Goal: Transaction & Acquisition: Purchase product/service

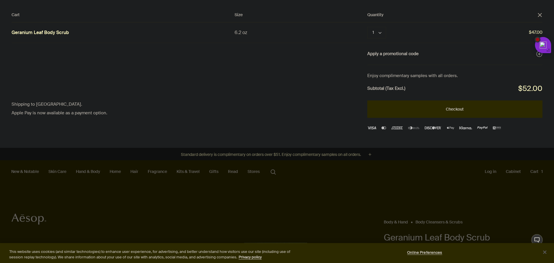
click at [475, 105] on button "Checkout" at bounding box center [455, 108] width 175 height 17
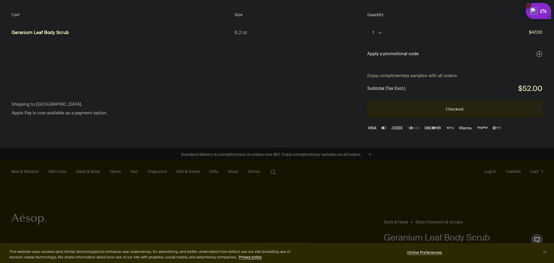
drag, startPoint x: 546, startPoint y: 49, endPoint x: 541, endPoint y: 16, distance: 33.2
click at [486, 0] on div at bounding box center [277, 0] width 554 height 0
drag, startPoint x: 517, startPoint y: 13, endPoint x: 508, endPoint y: 29, distance: 18.0
click at [508, 0] on div at bounding box center [277, 0] width 554 height 0
drag, startPoint x: 530, startPoint y: 10, endPoint x: 523, endPoint y: 55, distance: 45.5
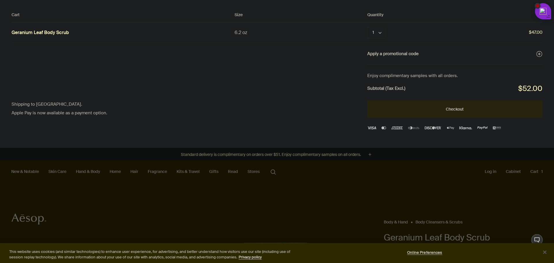
click at [523, 0] on div at bounding box center [277, 0] width 554 height 0
click at [486, 0] on div at bounding box center [277, 0] width 554 height 0
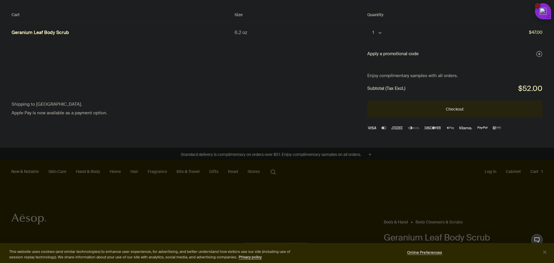
click at [486, 0] on div at bounding box center [277, 0] width 554 height 0
click at [406, 55] on button "Apply a promotional code plusAndCloseWithCircle" at bounding box center [455, 54] width 175 height 8
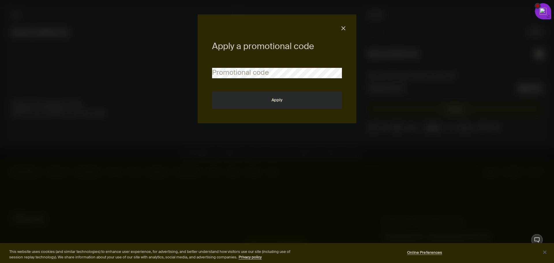
click at [407, 54] on div "Apply a promotional code Promotional code Apply close" at bounding box center [277, 131] width 554 height 263
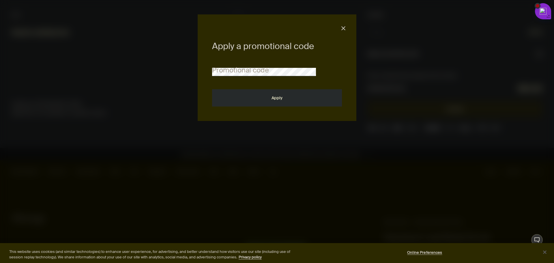
click at [489, 0] on div at bounding box center [277, 0] width 554 height 0
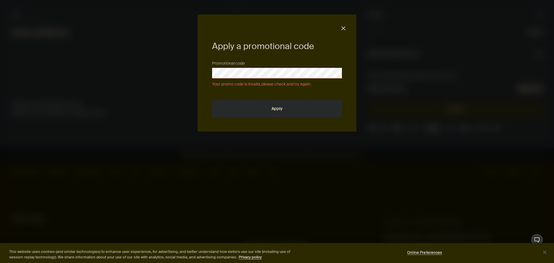
click at [385, 0] on div at bounding box center [277, 0] width 554 height 0
click at [343, 33] on div "Apply a promotional code Promotional code Your promo code is invalid, please ch…" at bounding box center [277, 72] width 159 height 117
click at [340, 25] on div "Apply a promotional code Promotional code Your promo code is invalid, please ch…" at bounding box center [277, 72] width 159 height 117
click at [343, 30] on button "close" at bounding box center [343, 28] width 5 height 5
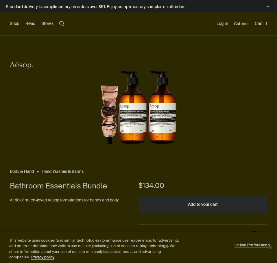
click at [188, 203] on button "Add to your cart" at bounding box center [202, 204] width 129 height 17
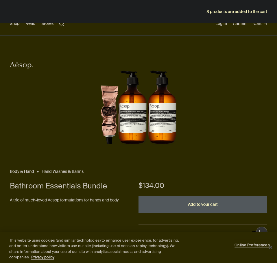
click at [256, 11] on div "8 products are added to the cart" at bounding box center [138, 11] width 277 height 23
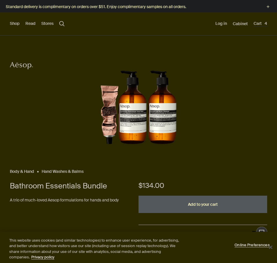
click at [258, 23] on button "Cart 4" at bounding box center [260, 24] width 14 height 6
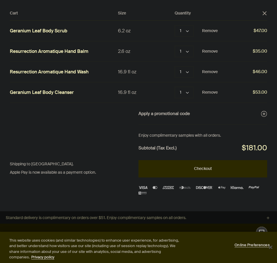
click at [210, 172] on button "Checkout" at bounding box center [202, 168] width 129 height 17
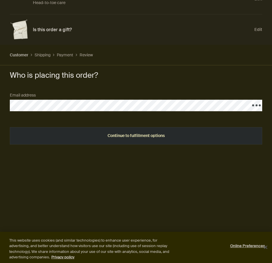
scroll to position [144, 0]
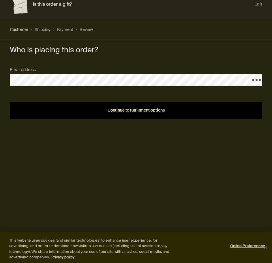
click at [148, 115] on button "Continue to fulfillment options" at bounding box center [136, 110] width 253 height 17
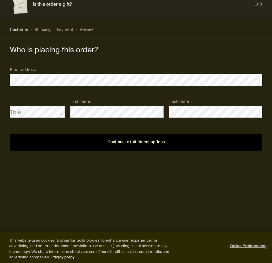
click at [157, 146] on button "Continue to fulfillment options" at bounding box center [136, 141] width 253 height 17
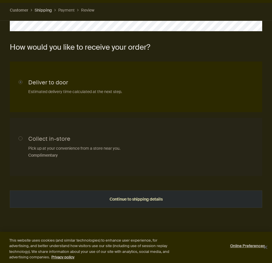
scroll to position [173, 0]
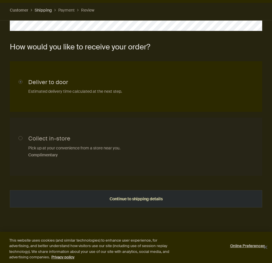
drag, startPoint x: 144, startPoint y: 201, endPoint x: 114, endPoint y: 182, distance: 34.8
click at [114, 182] on form "How would you like to receive your order? Collect in-store Pick up at your conv…" at bounding box center [136, 124] width 253 height 167
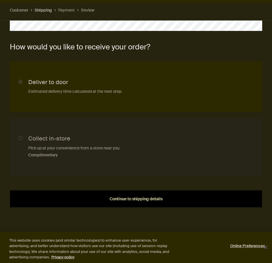
click at [133, 198] on span "Continue to shipping details" at bounding box center [136, 199] width 53 height 4
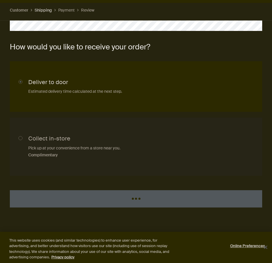
select select "US"
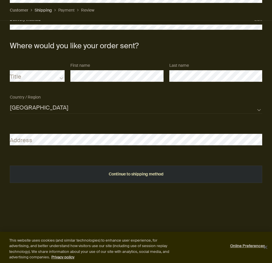
scroll to position [213, 0]
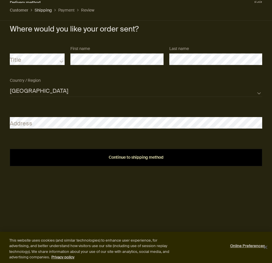
click at [150, 159] on span "Continue to shipping method" at bounding box center [136, 157] width 55 height 4
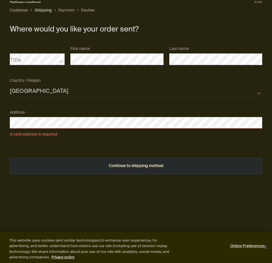
select select "US"
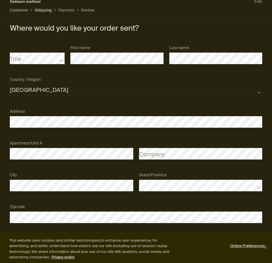
scroll to position [251, 0]
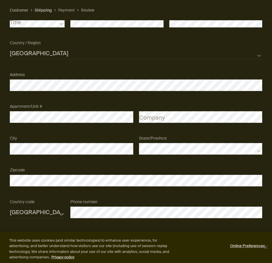
click at [208, 227] on div "AFG ALB DZA ASM AND AGO AIA ATA ATG ARG ARM ABW AUS AUT AZE BHS BHR BGD BRB BLR…" at bounding box center [136, 212] width 258 height 32
click at [269, 248] on button "Close" at bounding box center [266, 247] width 13 height 13
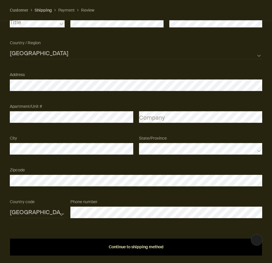
click at [201, 246] on div "Continue to shipping method" at bounding box center [136, 247] width 239 height 4
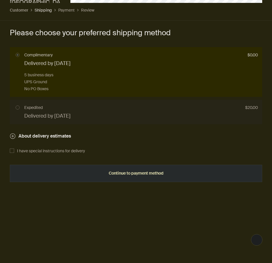
scroll to position [461, 0]
click at [93, 76] on input "Complimentary $0.00 Delivered by Fri, Aug 15 5 business days UPS Ground No PO B…" at bounding box center [136, 72] width 253 height 50
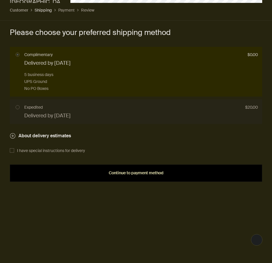
click at [142, 168] on button "Continue to payment method" at bounding box center [136, 172] width 253 height 17
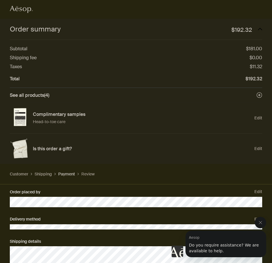
scroll to position [0, 0]
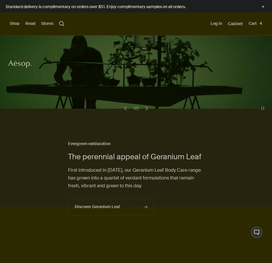
click at [251, 23] on button "Cart 4" at bounding box center [256, 24] width 14 height 6
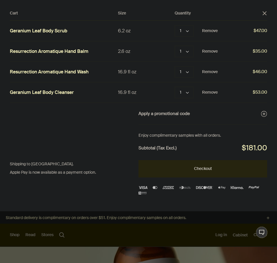
click at [196, 118] on div "Apply a promotional code plusAndCloseWithCircle" at bounding box center [202, 114] width 129 height 22
click at [205, 113] on button "Apply a promotional code plusAndCloseWithCircle" at bounding box center [202, 114] width 129 height 8
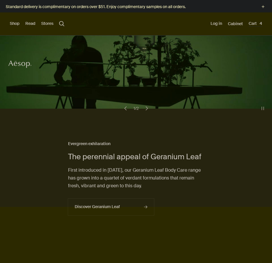
click at [252, 23] on button "Cart 4" at bounding box center [256, 24] width 14 height 6
click at [217, 23] on button "Log in" at bounding box center [217, 24] width 12 height 6
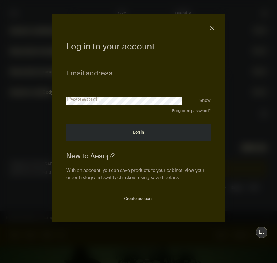
click at [174, 67] on div "Email address" at bounding box center [138, 70] width 144 height 18
click at [168, 72] on input "Email address" at bounding box center [138, 73] width 144 height 11
click at [167, 72] on input "Email address" at bounding box center [138, 73] width 144 height 11
click at [142, 201] on button "Create account" at bounding box center [138, 198] width 144 height 17
click at [143, 200] on button "Create account" at bounding box center [138, 198] width 144 height 17
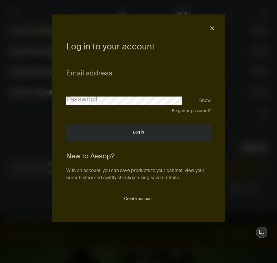
click at [208, 27] on div "Log in to your account Email address Password Show Forgotten password? Log in N…" at bounding box center [138, 117] width 173 height 207
click at [211, 27] on button "close" at bounding box center [211, 28] width 5 height 5
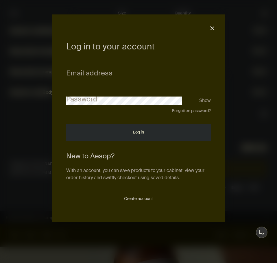
click at [209, 28] on div "Log in to your account Email address Password Show Forgotten password? Log in N…" at bounding box center [138, 117] width 173 height 207
click at [212, 27] on button "close" at bounding box center [211, 28] width 5 height 5
click at [213, 31] on div "Log in to your account Email address Password Show Forgotten password? Log in N…" at bounding box center [138, 117] width 173 height 207
click at [213, 27] on button "close" at bounding box center [211, 28] width 5 height 5
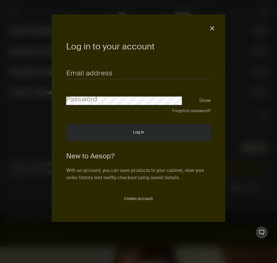
click at [213, 27] on button "close" at bounding box center [211, 28] width 5 height 5
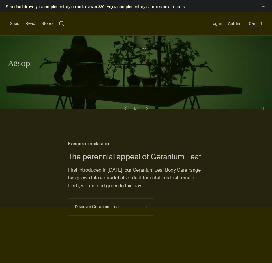
click at [251, 24] on button "Cart 4" at bounding box center [256, 24] width 14 height 6
click at [251, 24] on button "Cart 4 Loading..." at bounding box center [256, 24] width 14 height 6
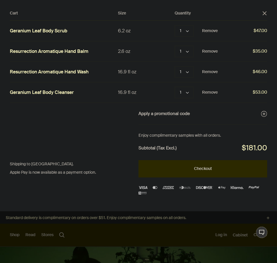
click at [213, 163] on button "Checkout" at bounding box center [202, 168] width 129 height 17
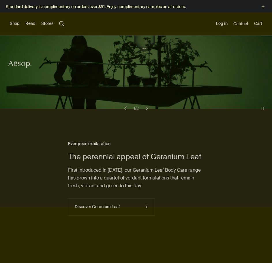
click at [259, 24] on button "Cart" at bounding box center [258, 24] width 8 height 6
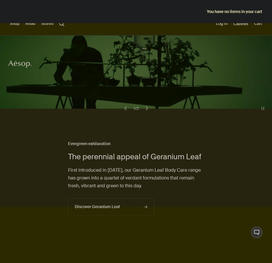
click at [163, 32] on div "Shop New & Notable [MEDICAL_DATA] Hand & Body Home Hair Fragrance Kits & Travel…" at bounding box center [136, 23] width 272 height 23
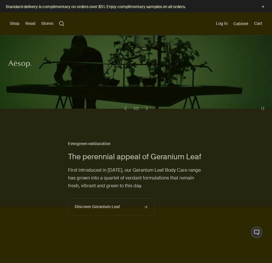
click at [16, 24] on button "Shop" at bounding box center [15, 24] width 10 height 6
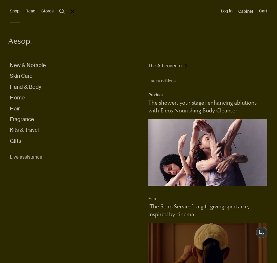
click at [28, 77] on button "Skin Care" at bounding box center [21, 76] width 23 height 7
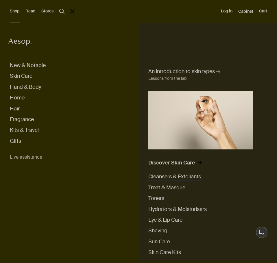
click at [172, 177] on span "Cleansers & Exfoliants" at bounding box center [174, 176] width 53 height 7
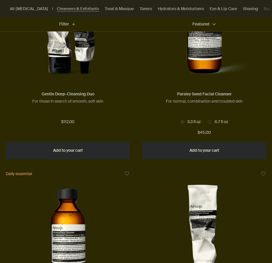
scroll to position [252, 0]
click at [83, 152] on button "Add Add to your cart" at bounding box center [68, 150] width 124 height 17
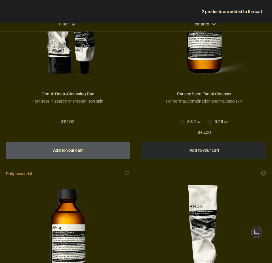
click at [238, 13] on div "2 products are added to the cart" at bounding box center [136, 11] width 272 height 23
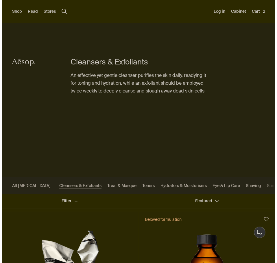
scroll to position [0, 0]
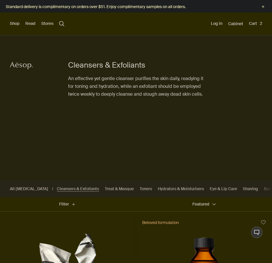
click at [253, 24] on button "Cart 2" at bounding box center [255, 24] width 13 height 6
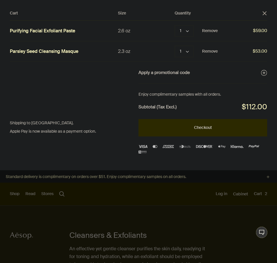
click at [208, 128] on button "Checkout" at bounding box center [202, 127] width 129 height 17
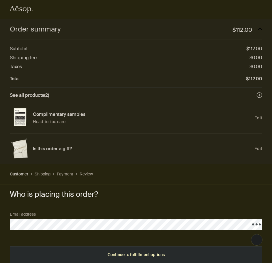
scroll to position [29, 0]
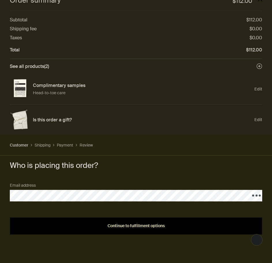
click at [121, 232] on button "Continue to fulfillment options" at bounding box center [136, 225] width 253 height 17
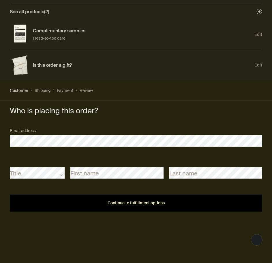
scroll to position [87, 0]
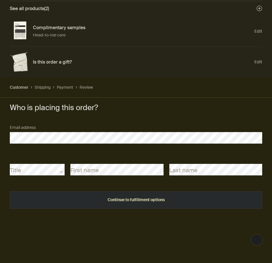
click at [108, 178] on div "Title First name Last name" at bounding box center [136, 170] width 258 height 32
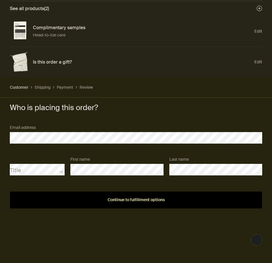
click at [118, 200] on span "Continue to fulfillment options" at bounding box center [136, 200] width 57 height 4
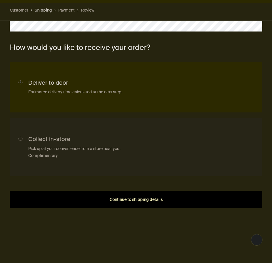
scroll to position [173, 0]
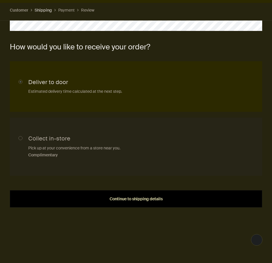
click at [127, 200] on span "Continue to shipping details" at bounding box center [136, 199] width 53 height 4
select select "US"
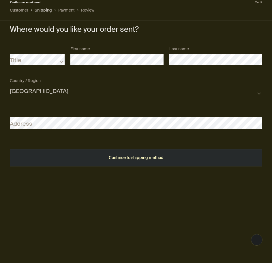
scroll to position [213, 0]
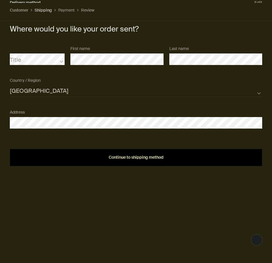
select select "US"
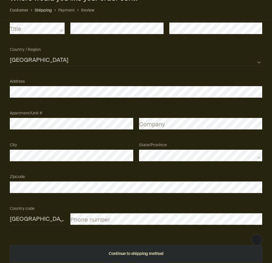
scroll to position [251, 0]
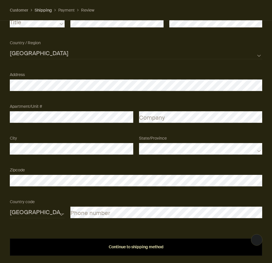
click at [126, 252] on button "Continue to shipping method" at bounding box center [136, 246] width 253 height 17
click at [113, 243] on button "Continue to shipping method" at bounding box center [136, 246] width 253 height 17
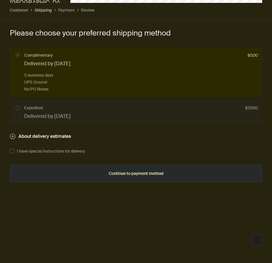
scroll to position [461, 0]
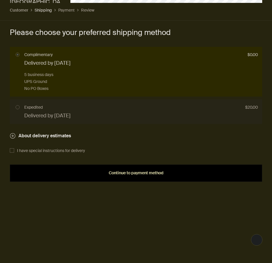
click at [148, 173] on span "Continue to payment method" at bounding box center [136, 173] width 55 height 4
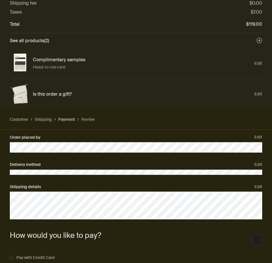
scroll to position [58, 0]
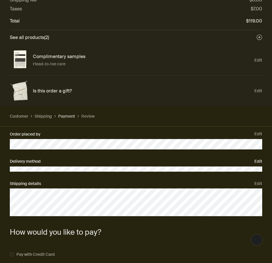
click at [262, 164] on button "Edit" at bounding box center [259, 161] width 8 height 7
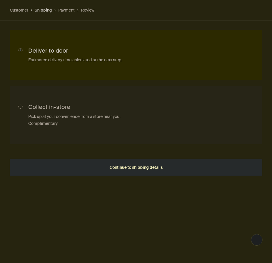
click at [121, 104] on input "Collect in-store Pick up at your convenience from a store near you. Complimenta…" at bounding box center [136, 115] width 253 height 58
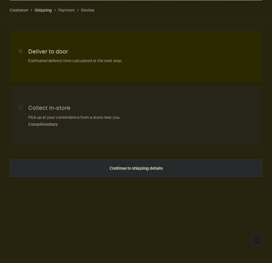
radio input "true"
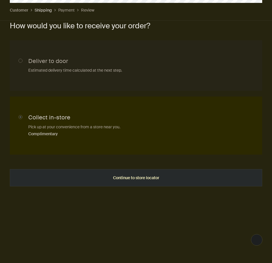
scroll to position [194, 0]
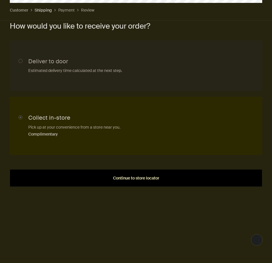
click at [125, 180] on span "Continue to store locator" at bounding box center [136, 178] width 46 height 4
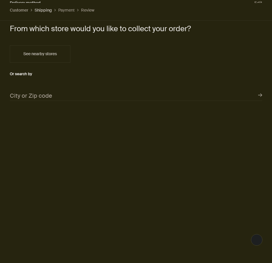
scroll to position [213, 0]
click at [92, 93] on input "City or Zip code" at bounding box center [136, 95] width 253 height 12
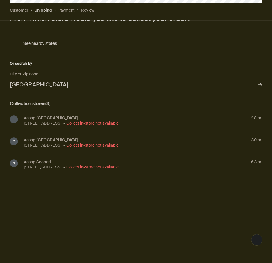
scroll to position [234, 0]
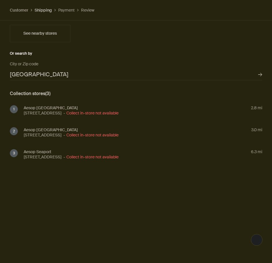
click at [256, 107] on div "2.8 mi" at bounding box center [192, 107] width 139 height 5
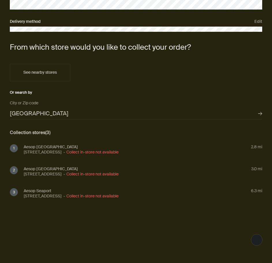
scroll to position [147, 0]
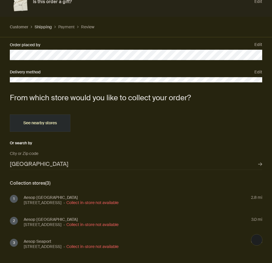
click at [28, 123] on span "See nearby stores" at bounding box center [39, 122] width 33 height 5
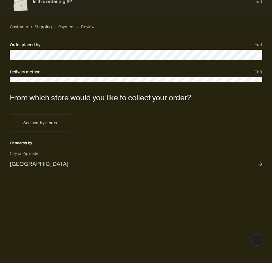
type input "9 Fairbanks St, Brookline, MA 02446, USA"
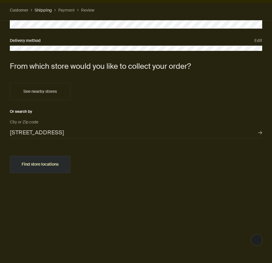
scroll to position [176, 0]
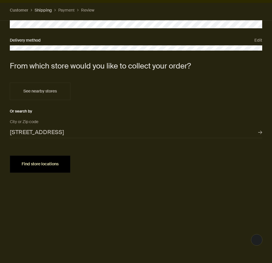
click at [23, 167] on button "Find store locations" at bounding box center [40, 163] width 61 height 17
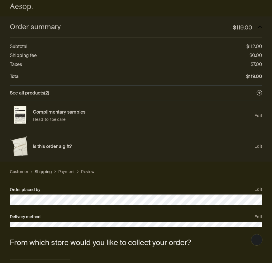
scroll to position [0, 0]
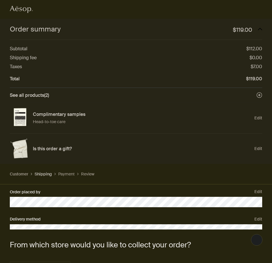
click at [24, 8] on icon "Aesop logo" at bounding box center [21, 9] width 23 height 7
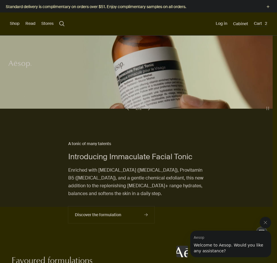
click at [254, 25] on button "Cart 2" at bounding box center [260, 24] width 13 height 6
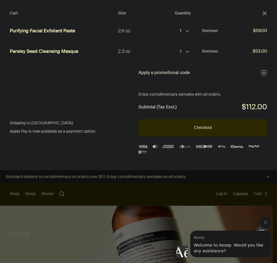
click at [185, 121] on button "Checkout" at bounding box center [202, 127] width 129 height 17
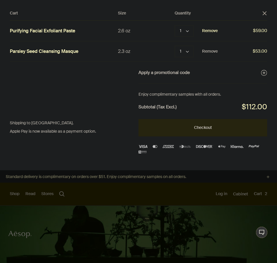
click at [211, 30] on button "Remove" at bounding box center [210, 30] width 16 height 7
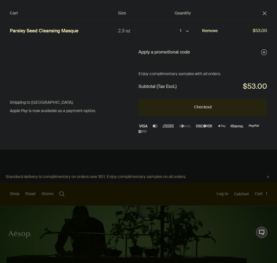
click at [211, 33] on button "Remove" at bounding box center [210, 30] width 16 height 7
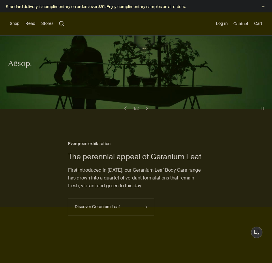
click at [43, 23] on button "Stores" at bounding box center [47, 24] width 12 height 6
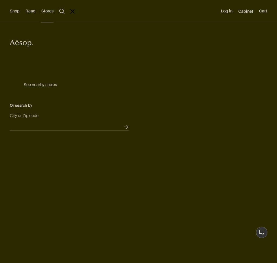
click at [67, 122] on input "City or Zip code" at bounding box center [69, 126] width 119 height 9
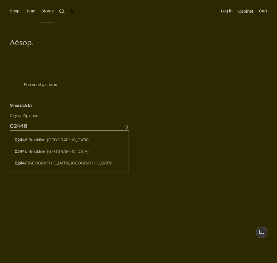
click at [122, 122] on button "Search for stores" at bounding box center [127, 127] width 10 height 10
type input "[GEOGRAPHIC_DATA]"
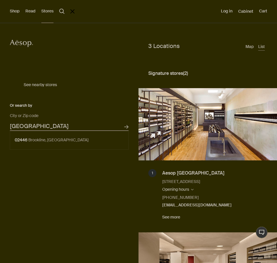
scroll to position [29, 0]
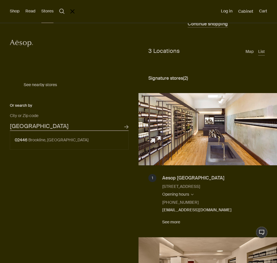
click at [204, 148] on img at bounding box center [207, 129] width 138 height 72
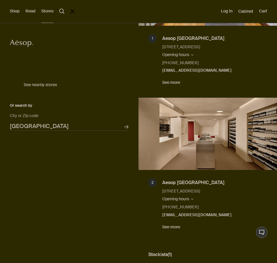
scroll to position [173, 0]
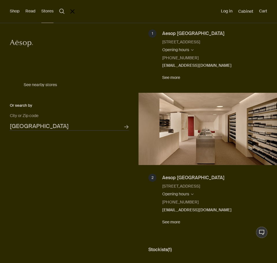
click at [201, 145] on img at bounding box center [207, 129] width 138 height 72
click at [173, 220] on link "See more" at bounding box center [171, 222] width 18 height 7
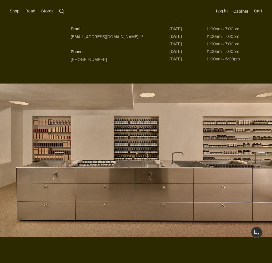
scroll to position [87, 0]
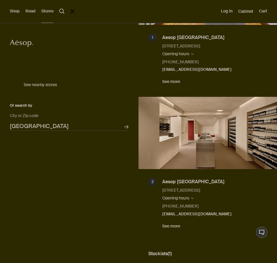
scroll to position [167, 0]
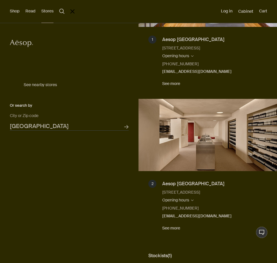
click at [202, 140] on img at bounding box center [207, 135] width 138 height 72
click at [191, 110] on img at bounding box center [207, 135] width 138 height 72
click at [182, 185] on div "Aesop Newbury Street" at bounding box center [196, 184] width 69 height 9
click at [196, 179] on li "2 Aesop Newbury Street 128 Newbury Street MA 02116, Boston Opening hours Search…" at bounding box center [207, 171] width 119 height 144
click at [189, 184] on div "Aesop Newbury Street" at bounding box center [196, 184] width 69 height 9
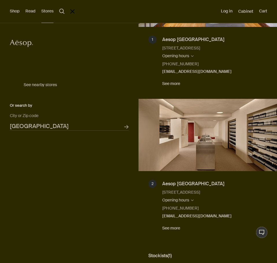
click at [189, 184] on div "Aesop Newbury Street" at bounding box center [196, 184] width 69 height 9
click at [189, 184] on div "Aesop [GEOGRAPHIC_DATA]" at bounding box center [196, 184] width 69 height 9
click at [162, 185] on div "Aesop [GEOGRAPHIC_DATA]" at bounding box center [196, 184] width 69 height 9
click at [155, 183] on div "2" at bounding box center [152, 184] width 8 height 8
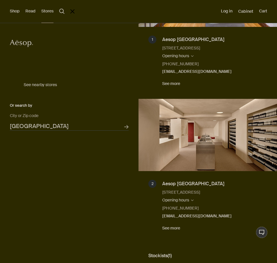
click at [151, 183] on div "2" at bounding box center [152, 184] width 8 height 8
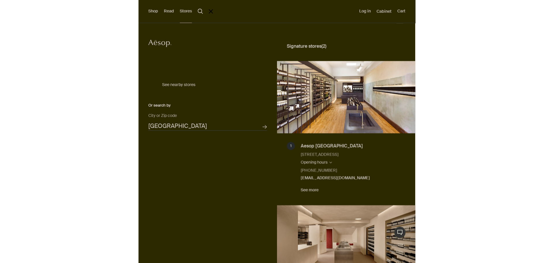
scroll to position [0, 0]
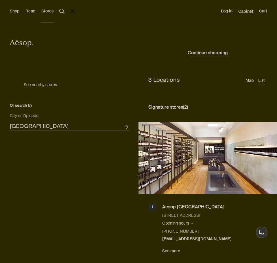
click at [46, 18] on li "Stores" at bounding box center [47, 11] width 12 height 23
click at [47, 16] on li "Stores" at bounding box center [47, 11] width 12 height 23
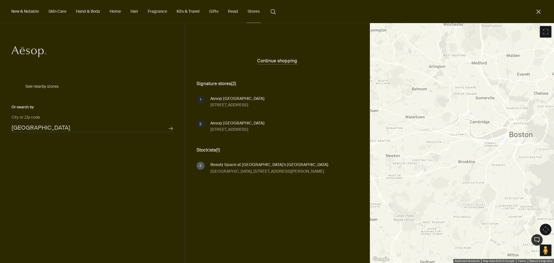
click at [94, 13] on link "Hand & Body" at bounding box center [88, 12] width 27 height 8
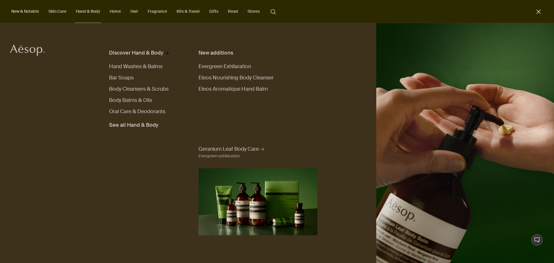
click at [152, 68] on span "Hand Washes & Balms" at bounding box center [135, 66] width 53 height 7
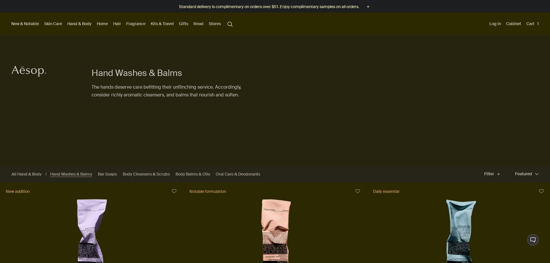
click at [537, 19] on li "Cart 1" at bounding box center [532, 23] width 15 height 23
click at [536, 25] on button "Cart 1" at bounding box center [532, 24] width 15 height 8
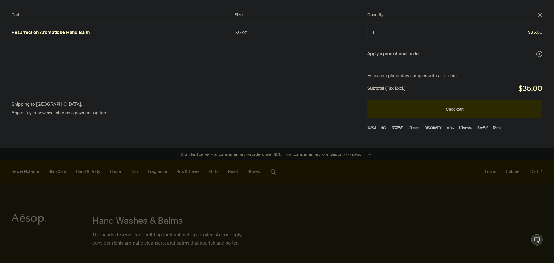
click at [472, 113] on button "Checkout" at bounding box center [455, 108] width 175 height 17
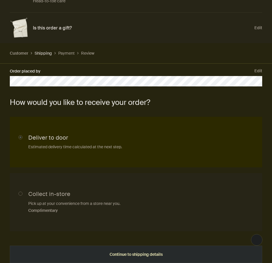
scroll to position [144, 0]
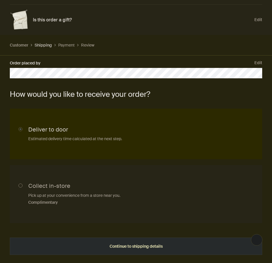
click at [55, 182] on input "Collect in-store Pick up at your convenience from a store near you. Complimenta…" at bounding box center [136, 194] width 253 height 58
radio input "true"
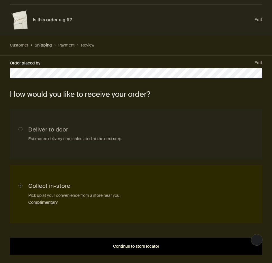
click at [146, 243] on button "Continue to store locator" at bounding box center [136, 245] width 253 height 17
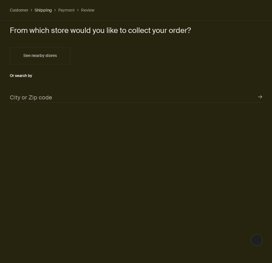
scroll to position [232, 0]
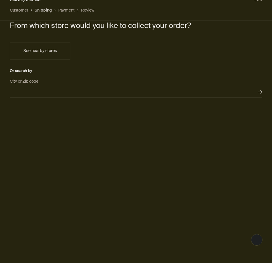
click at [52, 95] on input "City or Zip code" at bounding box center [136, 92] width 253 height 12
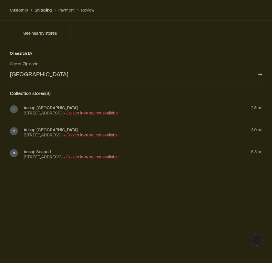
scroll to position [134, 0]
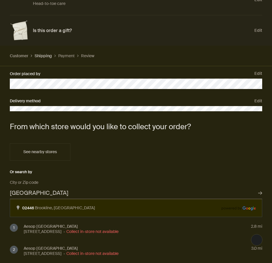
click at [146, 197] on input "[GEOGRAPHIC_DATA]" at bounding box center [136, 193] width 253 height 12
drag, startPoint x: 149, startPoint y: 196, endPoint x: 21, endPoint y: 180, distance: 128.6
click at [26, 181] on div "From which store would you like to collect your order? See nearby stores Or sea…" at bounding box center [136, 159] width 253 height 77
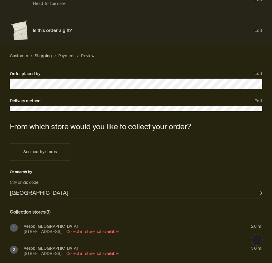
click at [178, 128] on h2 "From which store would you like to collect your order?" at bounding box center [136, 126] width 253 height 10
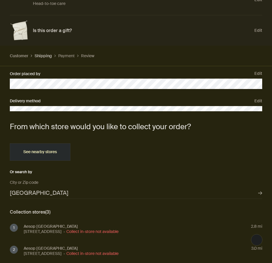
click at [58, 151] on div "See nearby stores" at bounding box center [40, 152] width 47 height 4
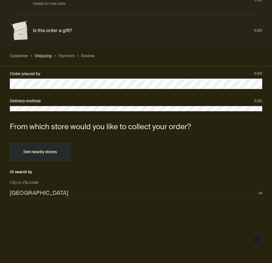
type input "[STREET_ADDRESS]"
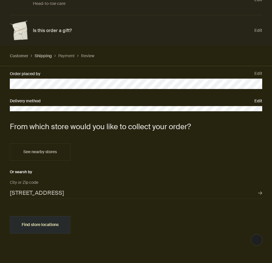
click at [260, 101] on button "Edit" at bounding box center [259, 101] width 8 height 7
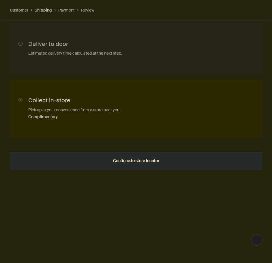
click at [85, 59] on input "Deliver to door Estimated delivery time calculated at the next step." at bounding box center [136, 48] width 253 height 51
radio input "true"
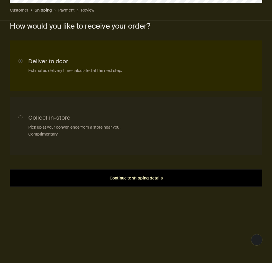
click at [140, 180] on button "Continue to shipping details" at bounding box center [136, 177] width 253 height 17
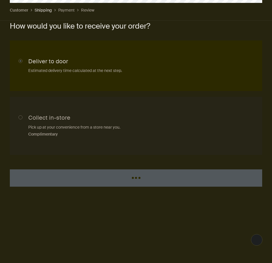
select select "US"
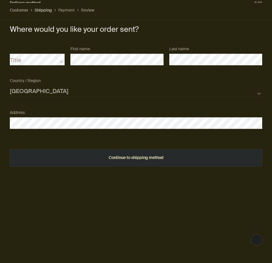
scroll to position [229, 0]
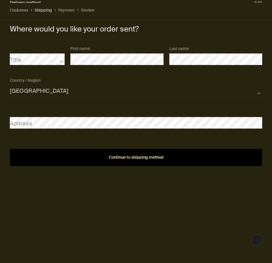
click at [104, 151] on button "Continue to shipping method" at bounding box center [136, 157] width 253 height 17
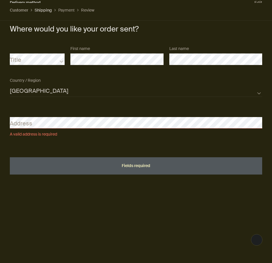
click at [94, 130] on div "Address A valid address is required" at bounding box center [136, 122] width 258 height 30
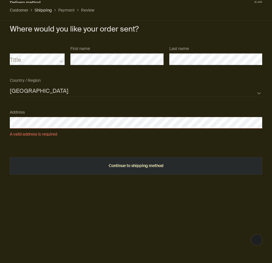
select select "US"
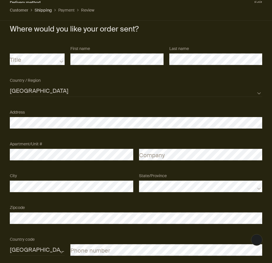
click at [103, 143] on div "Apartment/Unit #" at bounding box center [71, 150] width 129 height 22
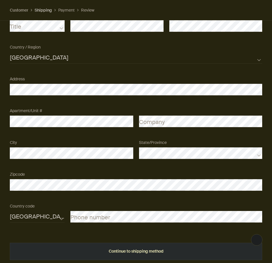
scroll to position [267, 0]
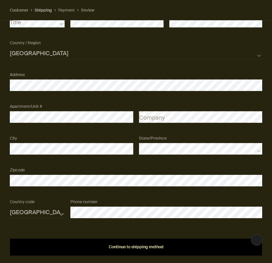
click at [122, 244] on button "Continue to shipping method" at bounding box center [136, 246] width 253 height 17
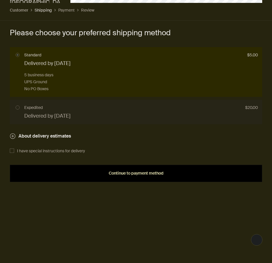
scroll to position [477, 0]
click at [209, 173] on div "Continue to payment method" at bounding box center [136, 173] width 239 height 4
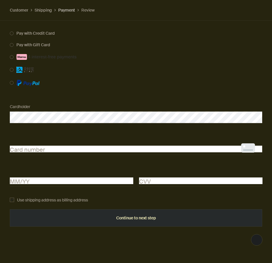
scroll to position [294, 0]
